Goal: Check status: Check status

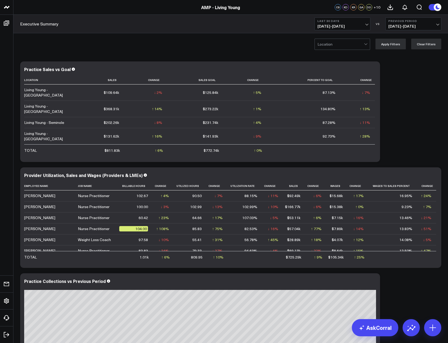
click at [342, 23] on button "Last 30 Days [DATE] - [DATE]" at bounding box center [342, 23] width 56 height 13
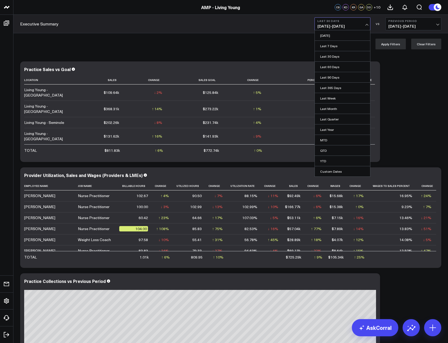
click at [349, 24] on span "[DATE] - [DATE]" at bounding box center [342, 26] width 50 height 4
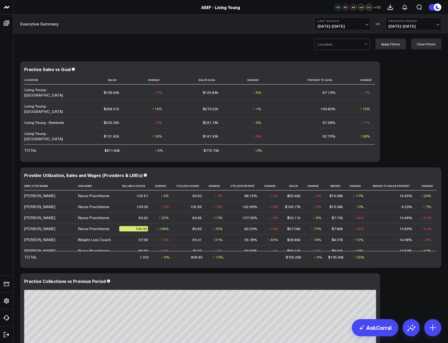
click at [353, 24] on span "[DATE] - [DATE]" at bounding box center [342, 26] width 50 height 4
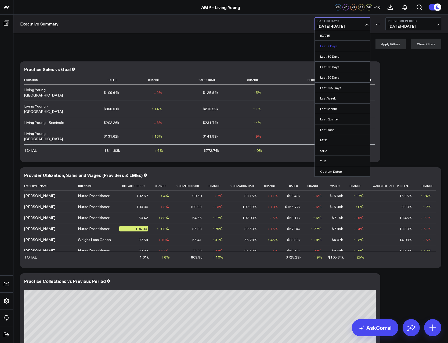
click at [344, 44] on link "Last 7 Days" at bounding box center [341, 46] width 55 height 10
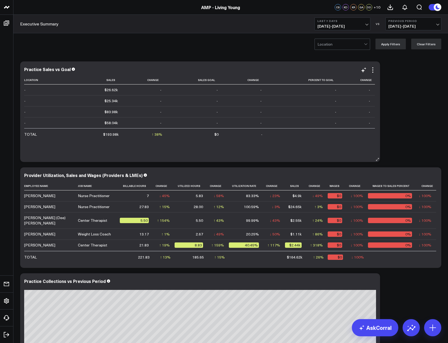
scroll to position [1, 0]
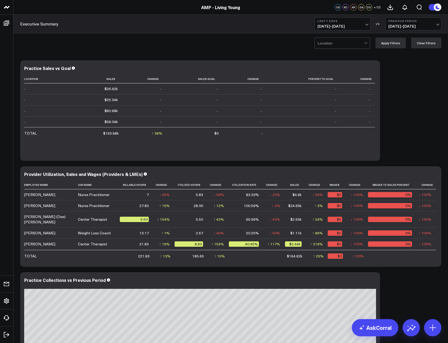
click at [335, 25] on span "[DATE] - [DATE]" at bounding box center [342, 26] width 50 height 4
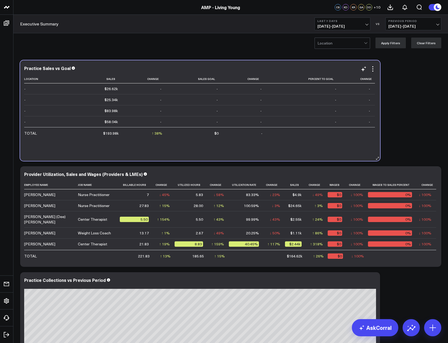
click at [82, 106] on td "$83.98k" at bounding box center [100, 110] width 45 height 11
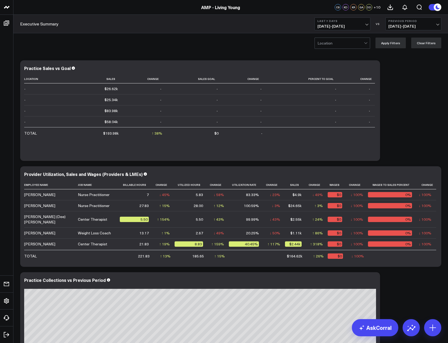
click at [349, 27] on span "[DATE] - [DATE]" at bounding box center [342, 26] width 50 height 4
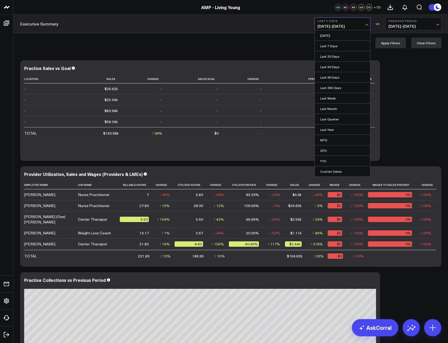
click at [286, 48] on div "Location Apply Filters Clear Filters" at bounding box center [230, 42] width 434 height 21
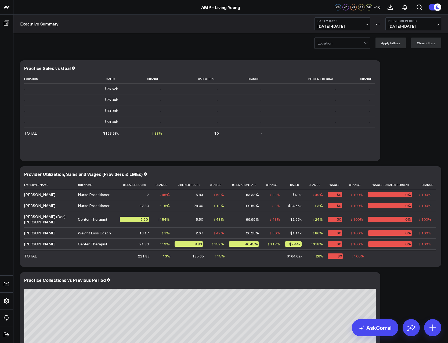
click at [343, 27] on span "[DATE] - [DATE]" at bounding box center [342, 26] width 50 height 4
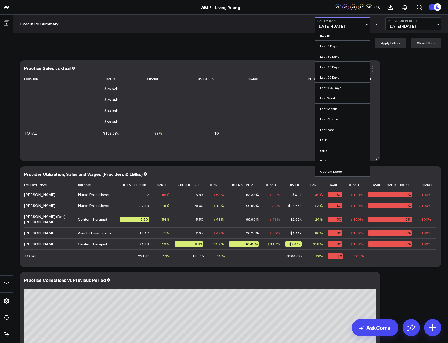
click at [331, 108] on link "Last Month" at bounding box center [341, 109] width 55 height 10
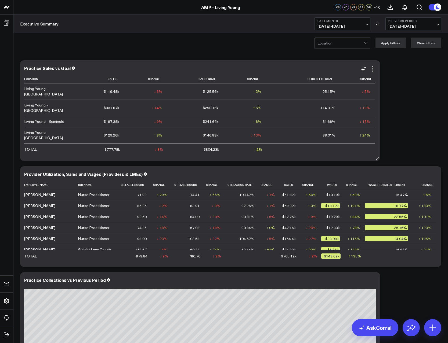
click at [349, 30] on button "Last Month [DATE] - [DATE]" at bounding box center [342, 23] width 56 height 13
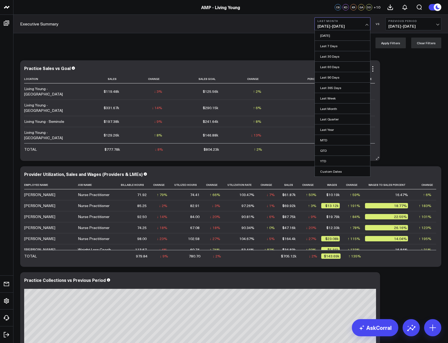
click at [295, 53] on div "Location Apply Filters Clear Filters" at bounding box center [230, 42] width 434 height 21
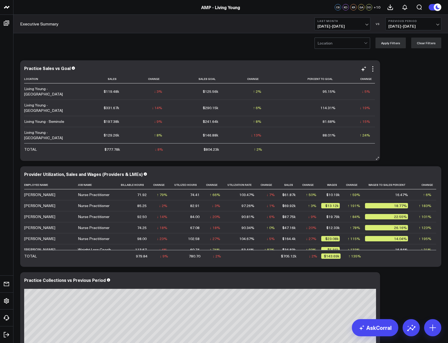
click at [358, 26] on span "[DATE] - [DATE]" at bounding box center [342, 26] width 50 height 4
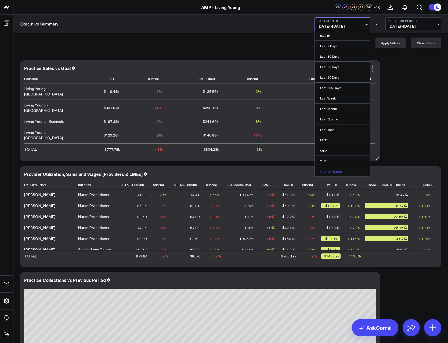
click at [332, 172] on link "Custom Dates" at bounding box center [341, 171] width 55 height 10
select select "8"
select select "2025"
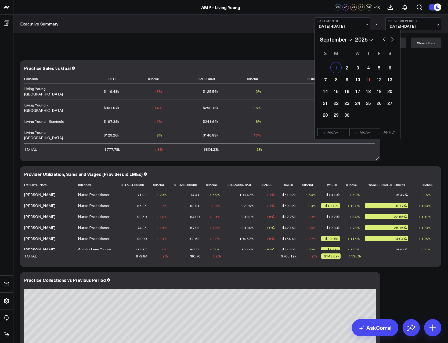
click at [334, 69] on div "1" at bounding box center [335, 67] width 11 height 11
type input "[DATE]"
select select "8"
select select "2025"
click at [364, 79] on div "11" at bounding box center [368, 79] width 11 height 11
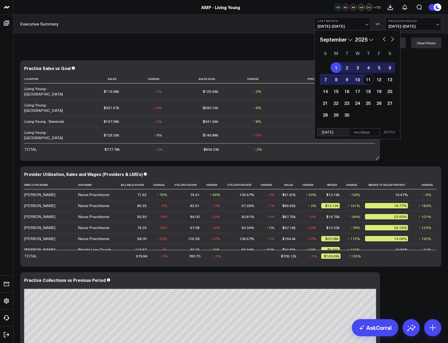
type input "[DATE]"
select select "8"
select select "2025"
click at [388, 135] on button "APPLY" at bounding box center [389, 132] width 16 height 8
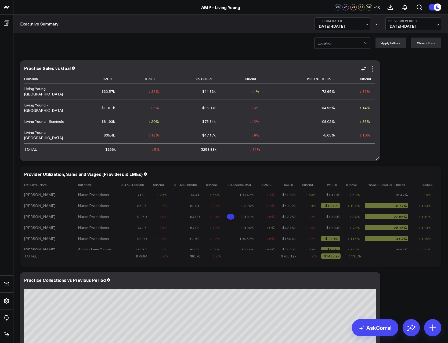
click at [419, 24] on span "[DATE] - [DATE]" at bounding box center [413, 26] width 50 height 4
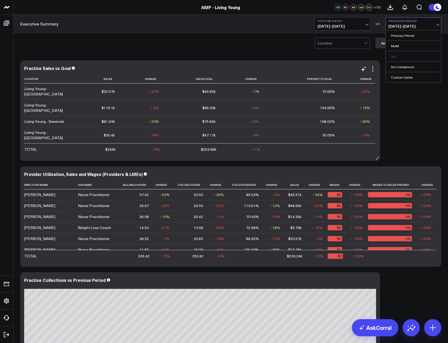
click at [396, 56] on link "YoY" at bounding box center [412, 56] width 55 height 10
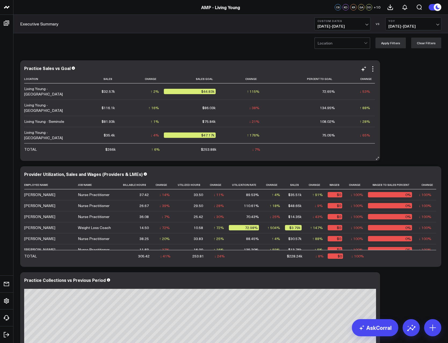
click at [333, 28] on span "[DATE] - [DATE]" at bounding box center [342, 26] width 50 height 4
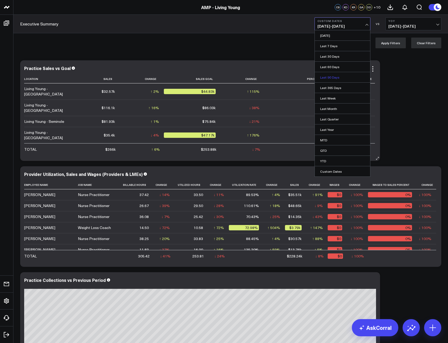
click at [331, 78] on link "Last 90 Days" at bounding box center [341, 77] width 55 height 10
